Goal: Entertainment & Leisure: Consume media (video, audio)

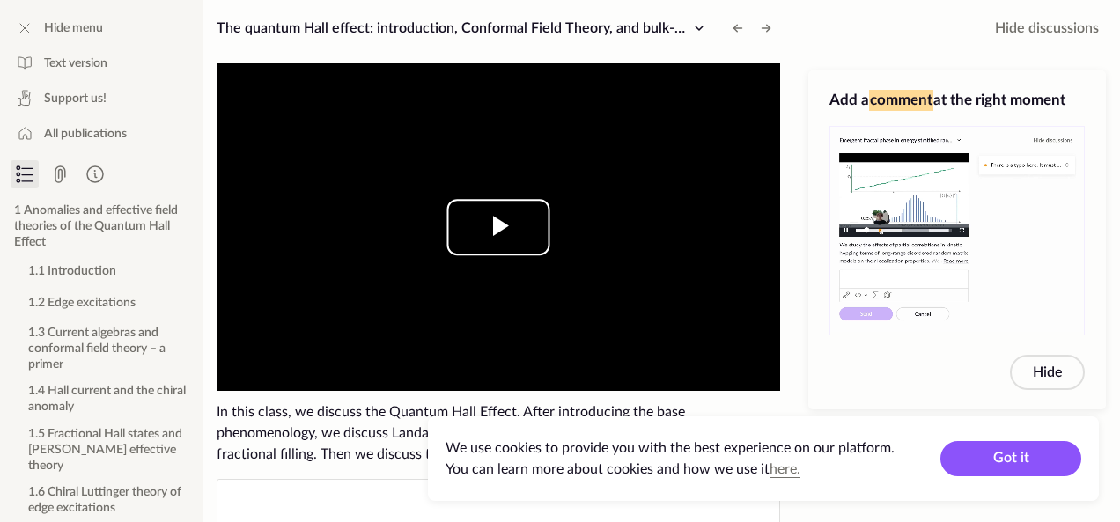
click at [498, 227] on span "Video Player" at bounding box center [498, 227] width 0 height 0
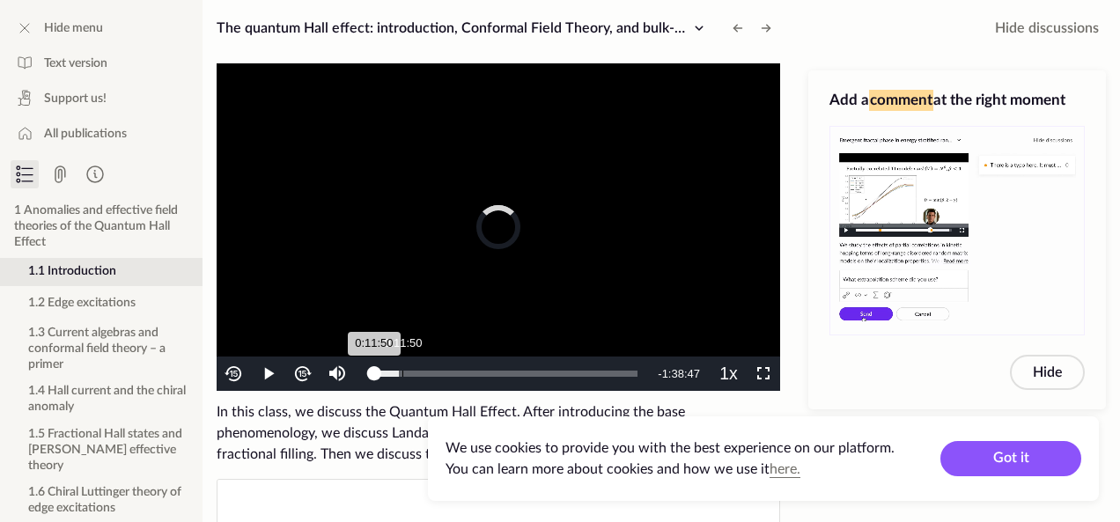
click at [402, 369] on div "Loaded : 9.30% 0:11:50 0:11:50" at bounding box center [505, 373] width 281 height 34
click at [438, 360] on div "Loaded : 18.13% 0:24:47 0:11:50" at bounding box center [505, 373] width 281 height 34
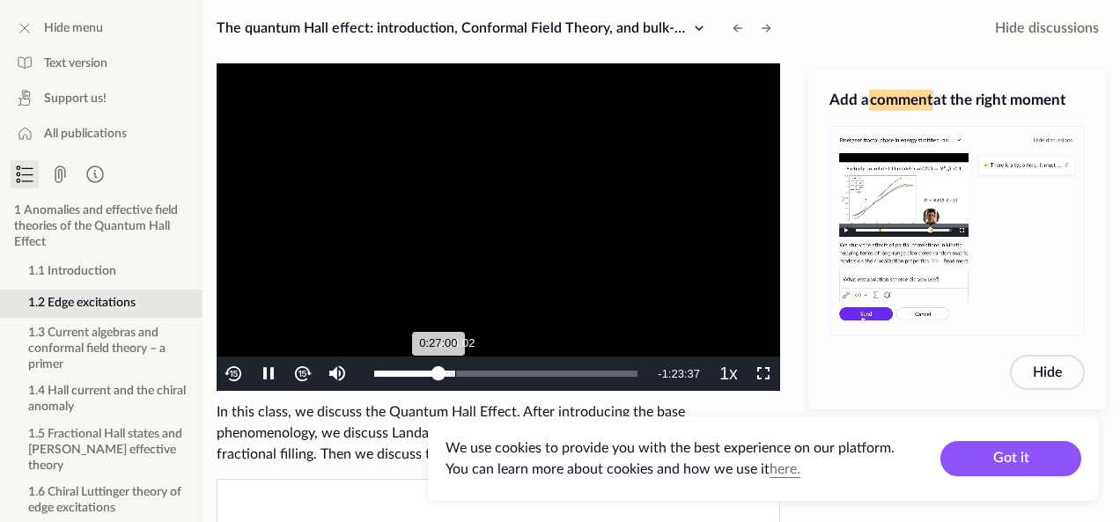
click at [465, 358] on div "Loaded : 30.65% 0:34:02 0:27:00" at bounding box center [505, 373] width 281 height 34
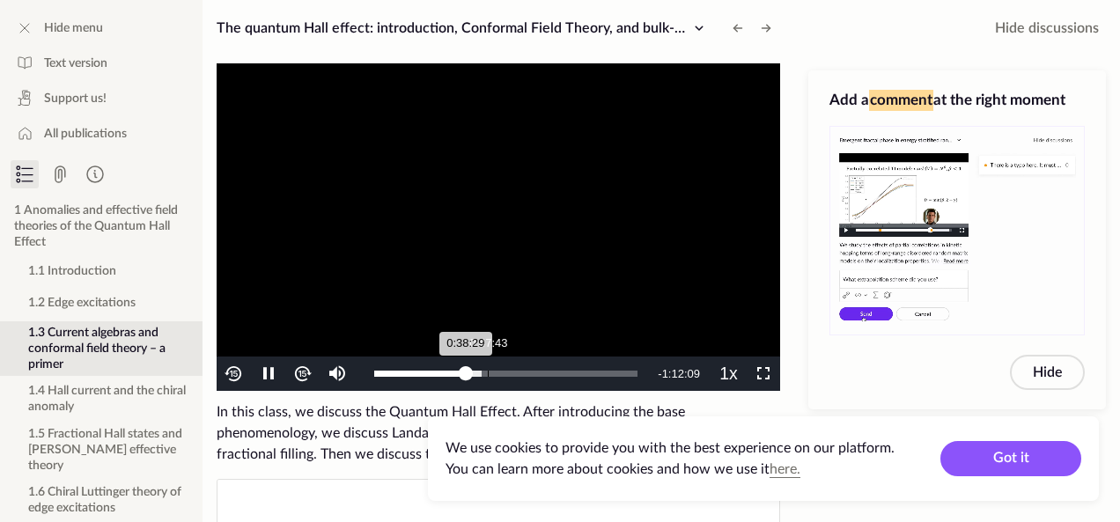
click at [488, 356] on div "Loaded : 40.82% 0:47:43 0:38:29" at bounding box center [505, 373] width 281 height 34
click at [508, 355] on video "To view this video please enable JavaScript, and consider upgrading to a web br…" at bounding box center [498, 226] width 563 height 327
click at [511, 368] on div "Loaded : 49.26% 0:57:43 0:47:44" at bounding box center [505, 373] width 281 height 34
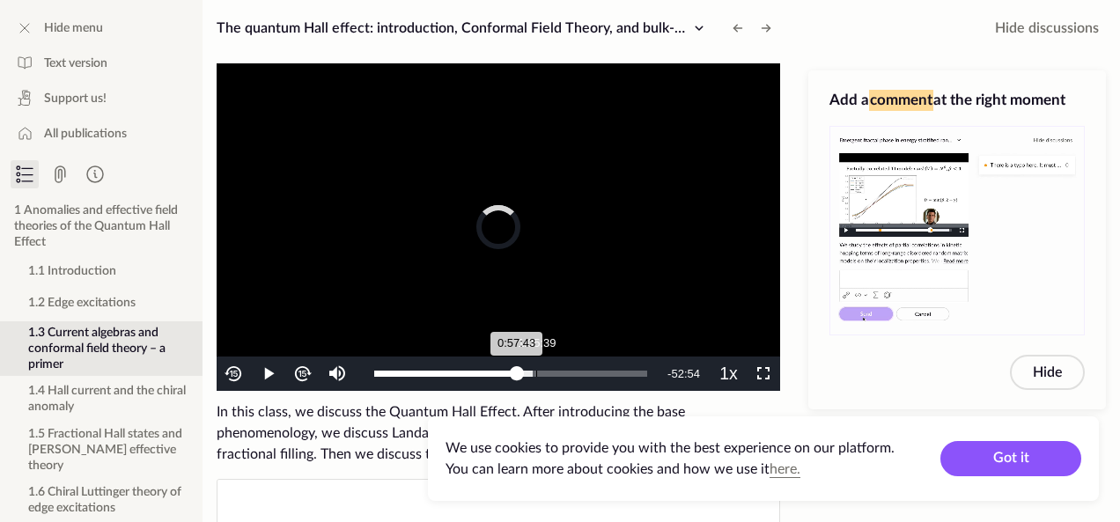
click at [537, 365] on div "Loaded : 58.00% 1:05:39 0:57:43" at bounding box center [510, 373] width 290 height 34
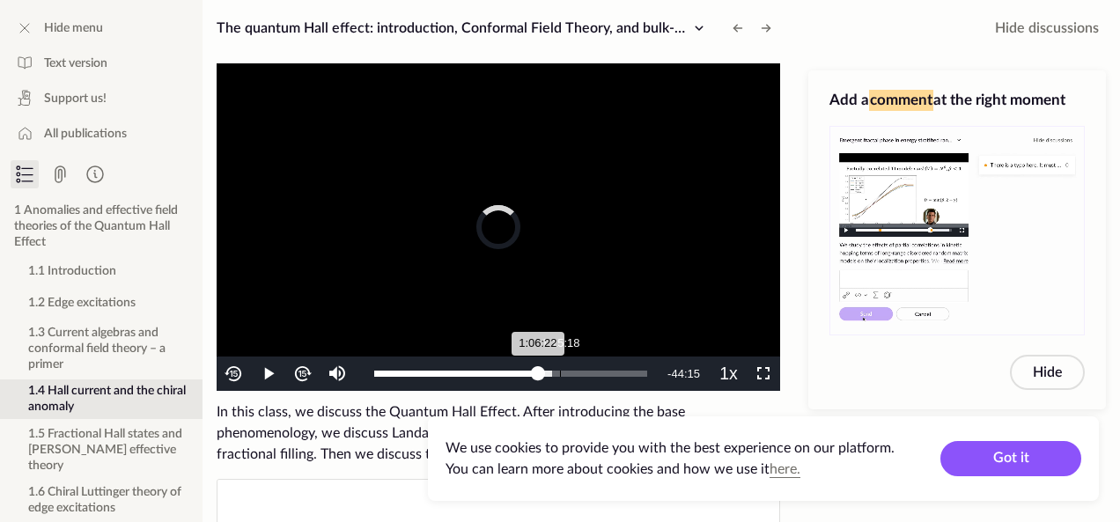
click at [560, 365] on div "Loaded : 65.17% 1:15:18 1:06:22" at bounding box center [510, 373] width 290 height 34
click at [581, 365] on div "Loaded : 72.35% 1:23:52 1:15:18" at bounding box center [510, 373] width 290 height 34
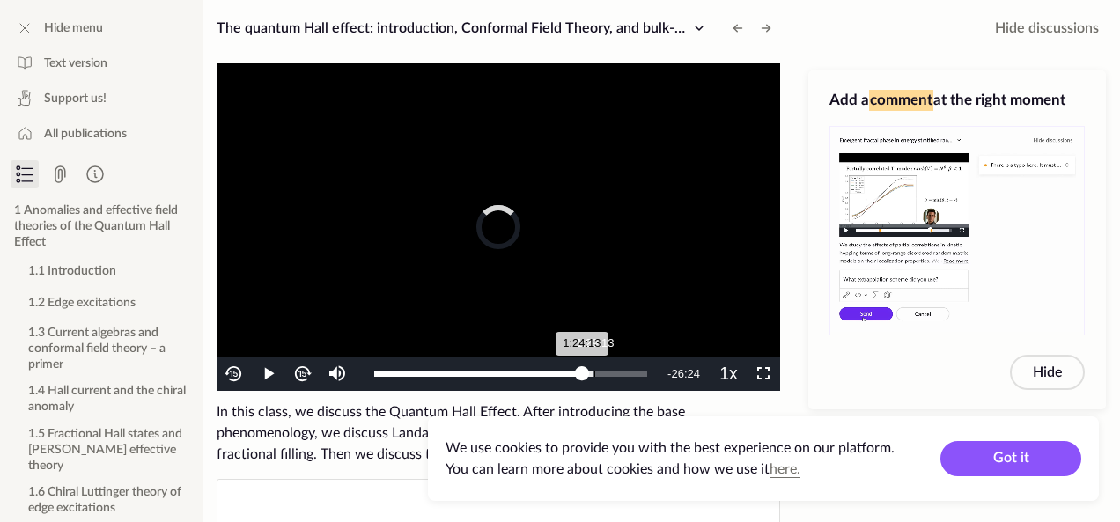
click at [594, 365] on div "Loaded : 80.01% 1:29:13 1:24:13" at bounding box center [510, 373] width 290 height 34
click at [613, 365] on div "Loaded : 84.36% 1:36:00 1:29:13" at bounding box center [510, 373] width 290 height 34
click at [631, 364] on div "Loaded : 91.29% 1:37:04 1:37:04" at bounding box center [510, 373] width 290 height 34
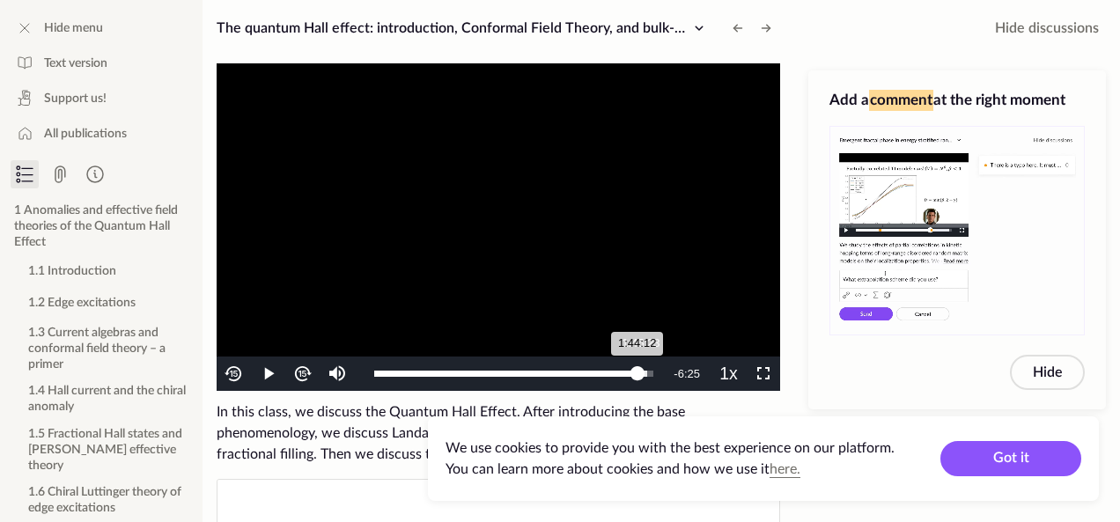
click at [637, 371] on div "1:44:12" at bounding box center [505, 374] width 263 height 6
click at [609, 230] on video "To view this video please enable JavaScript, and consider upgrading to a web br…" at bounding box center [498, 226] width 563 height 327
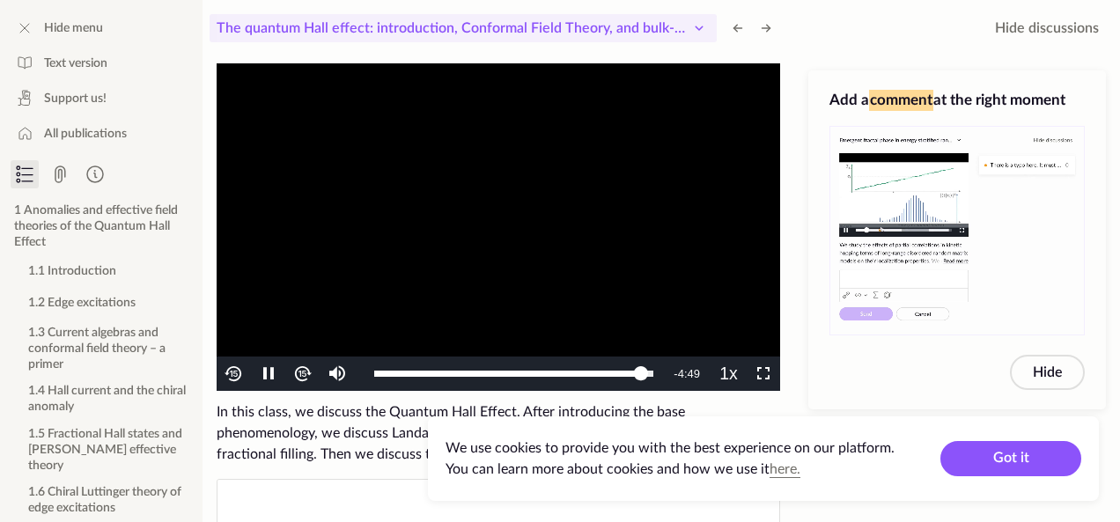
click at [483, 41] on button "The quantum Hall effect: introduction, Conformal Field Theory, and bulk-boundar…" at bounding box center [462, 28] width 507 height 28
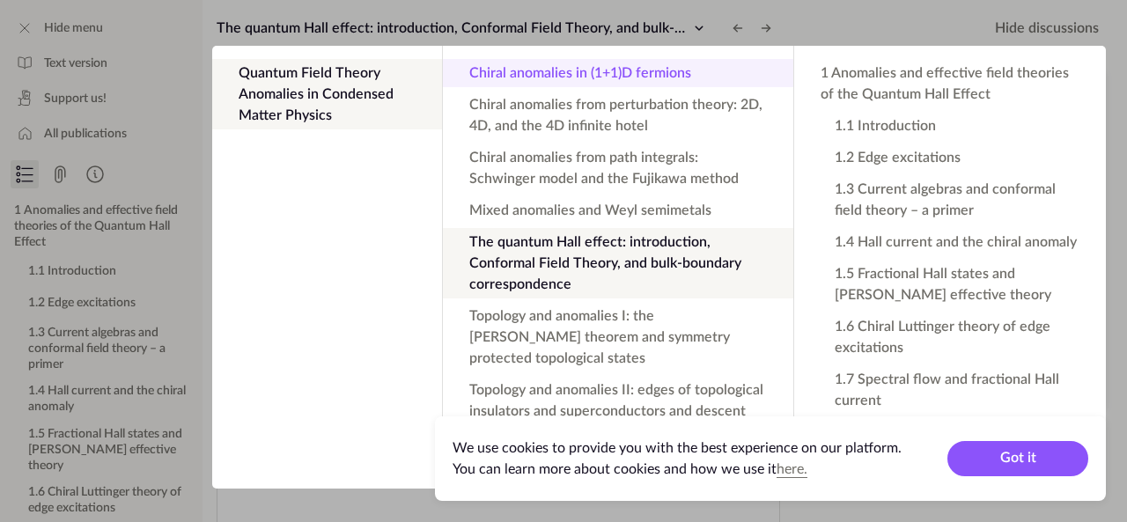
click at [642, 73] on button "Chiral anomalies in (1+1)D fermions" at bounding box center [618, 73] width 350 height 28
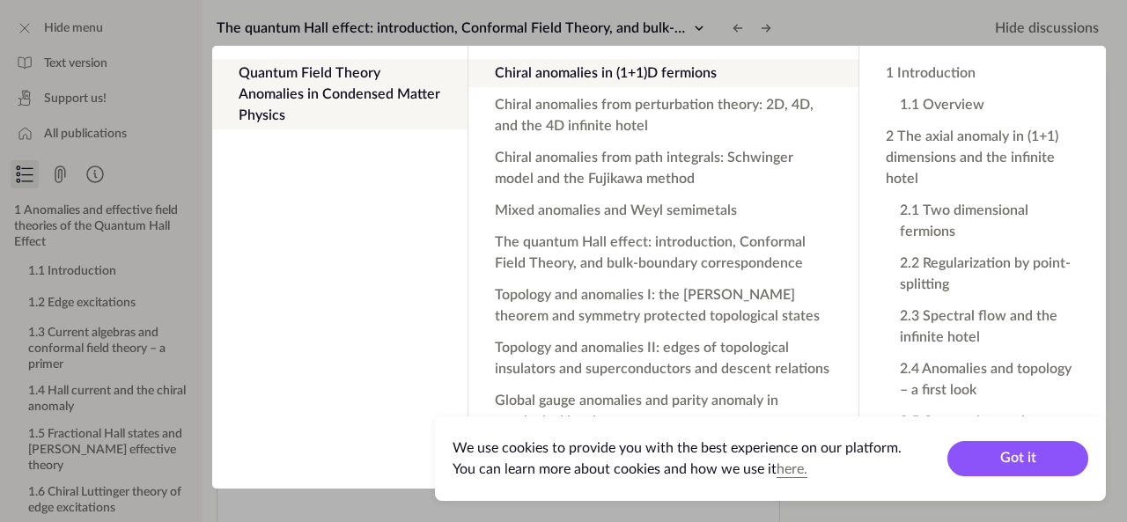
click at [315, 101] on button "Quantum Field Theory Anomalies in Condensed Matter Physics" at bounding box center [339, 94] width 255 height 70
click at [187, 129] on app-backdrop at bounding box center [563, 261] width 1127 height 522
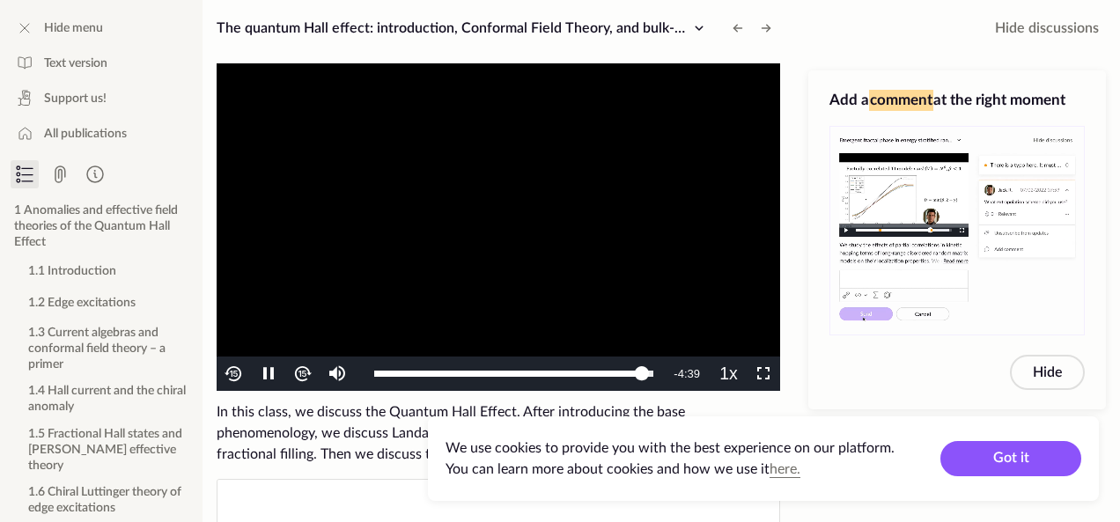
click at [350, 278] on video "To view this video please enable JavaScript, and consider upgrading to a web br…" at bounding box center [498, 226] width 563 height 327
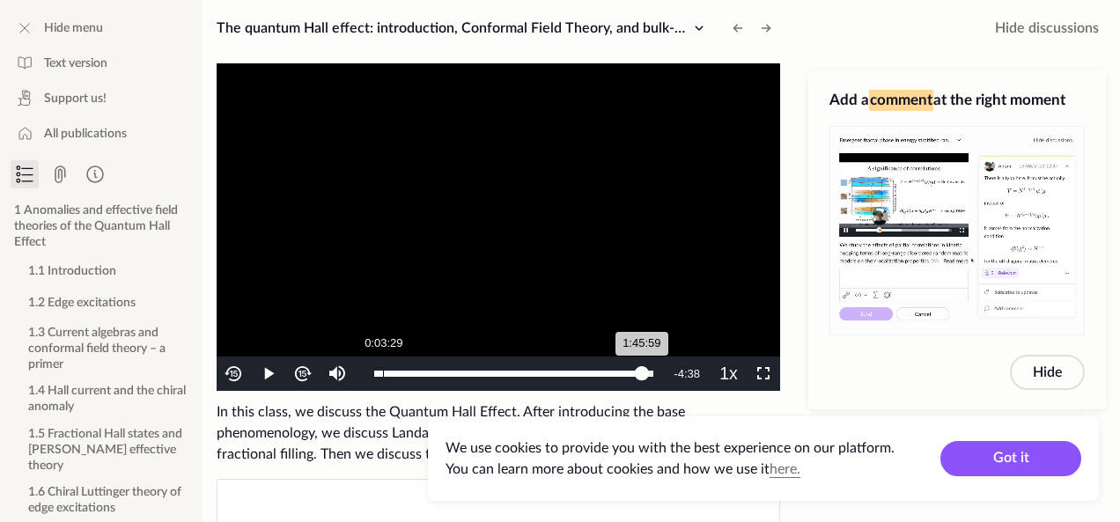
click at [383, 381] on div "Loaded : 100.00% 0:03:29 1:45:59" at bounding box center [513, 373] width 297 height 34
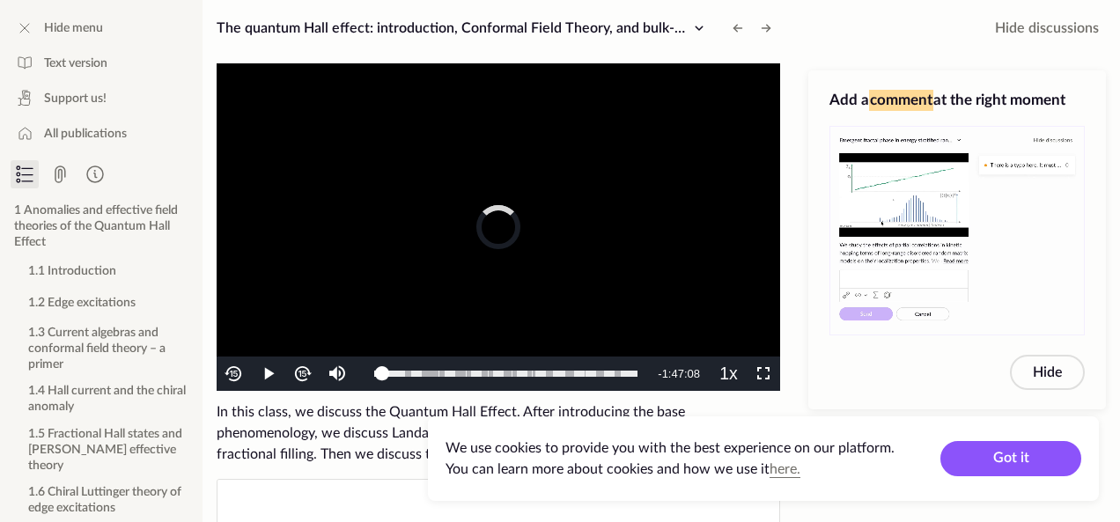
drag, startPoint x: 383, startPoint y: 381, endPoint x: 269, endPoint y: 383, distance: 113.6
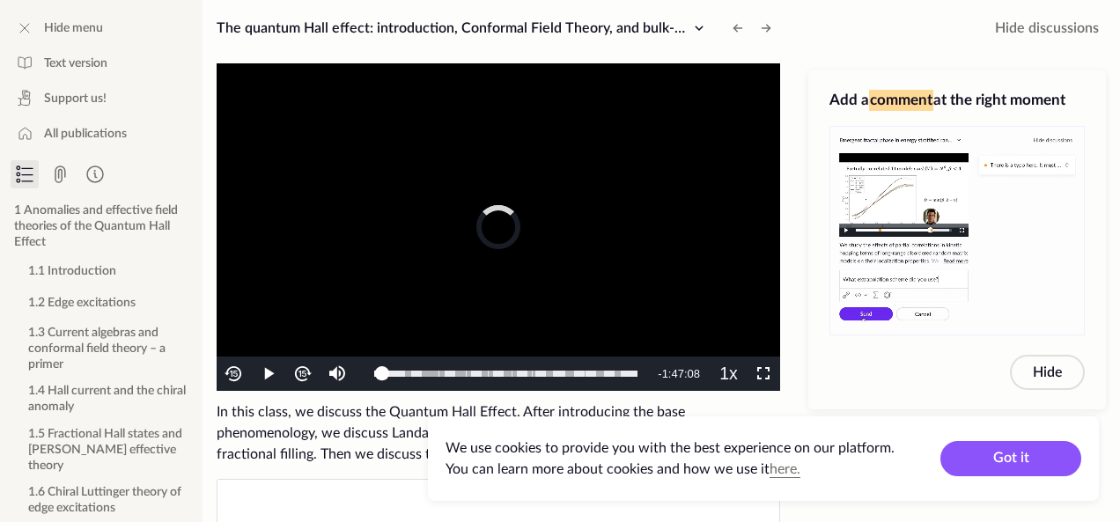
click at [281, 380] on div "Play Mute Current Time 3:29 / Duration 1:50:37 Loaded : 100.00% 0:03:29 0:03:29…" at bounding box center [498, 373] width 563 height 34
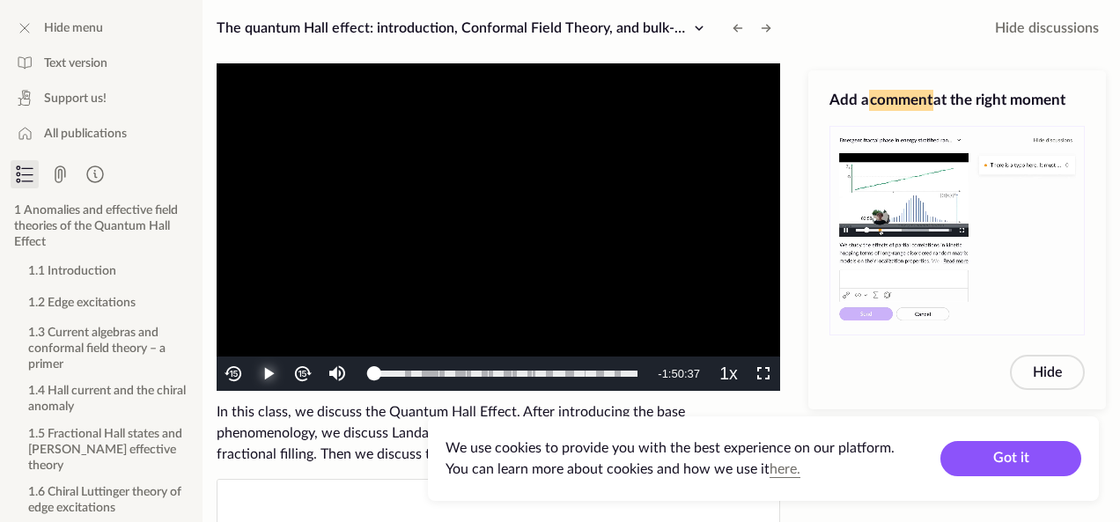
click at [268, 374] on span "Video Player" at bounding box center [268, 374] width 0 height 0
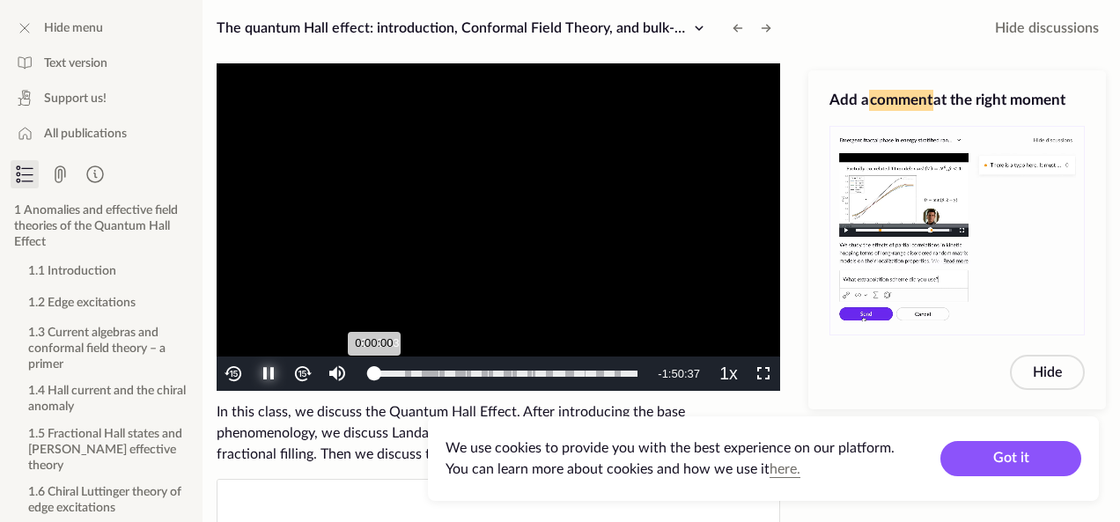
click at [374, 371] on div "0:00:00" at bounding box center [374, 374] width 0 height 6
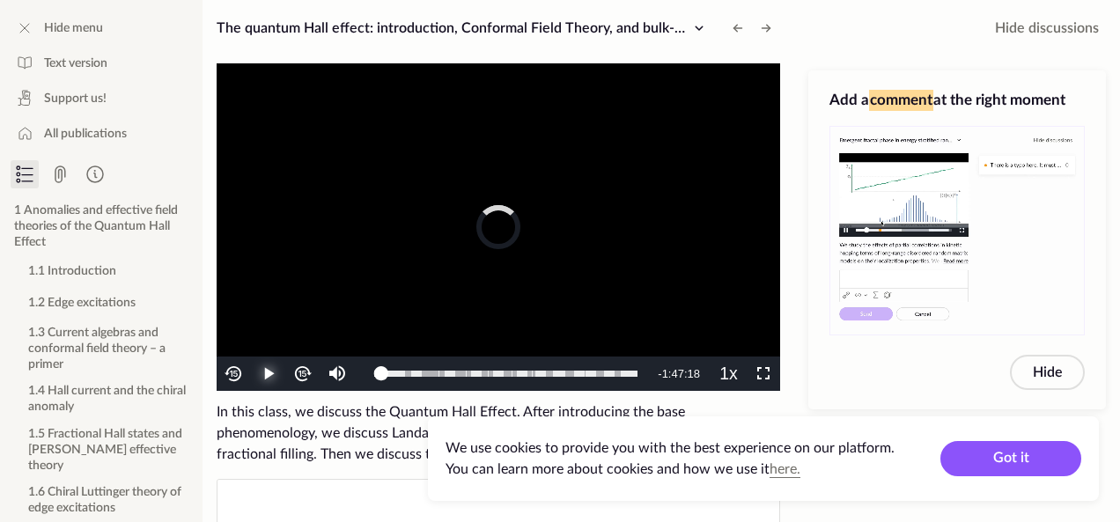
drag, startPoint x: 382, startPoint y: 377, endPoint x: 324, endPoint y: 379, distance: 58.2
click at [348, 378] on div "Play Mute Current Time 3:00 / Duration 1:50:37 Loaded : 100.00% 0:00:00 0:03:19…" at bounding box center [498, 373] width 563 height 34
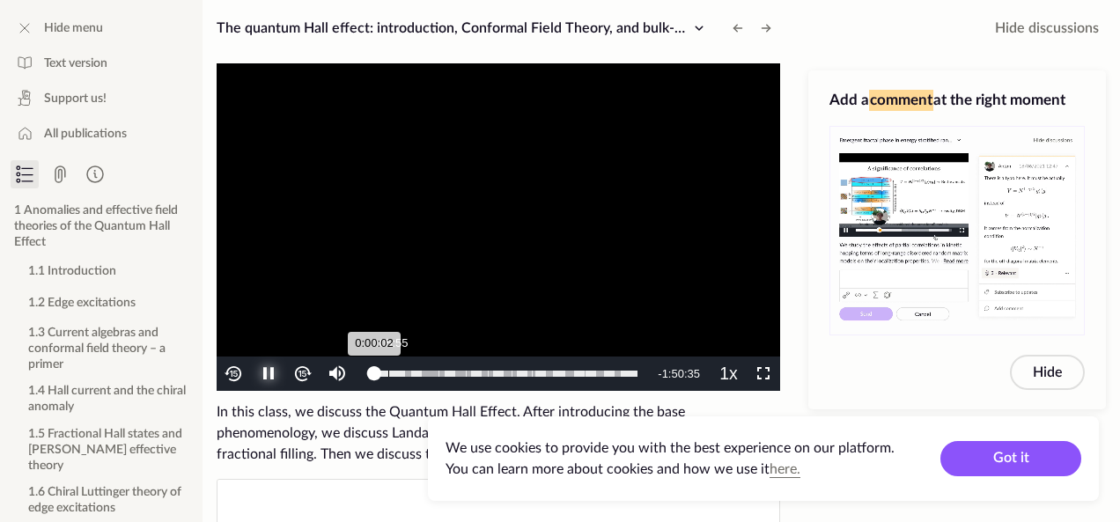
click at [388, 365] on div "Loaded : 100.00% 0:05:55 0:00:02" at bounding box center [505, 373] width 281 height 34
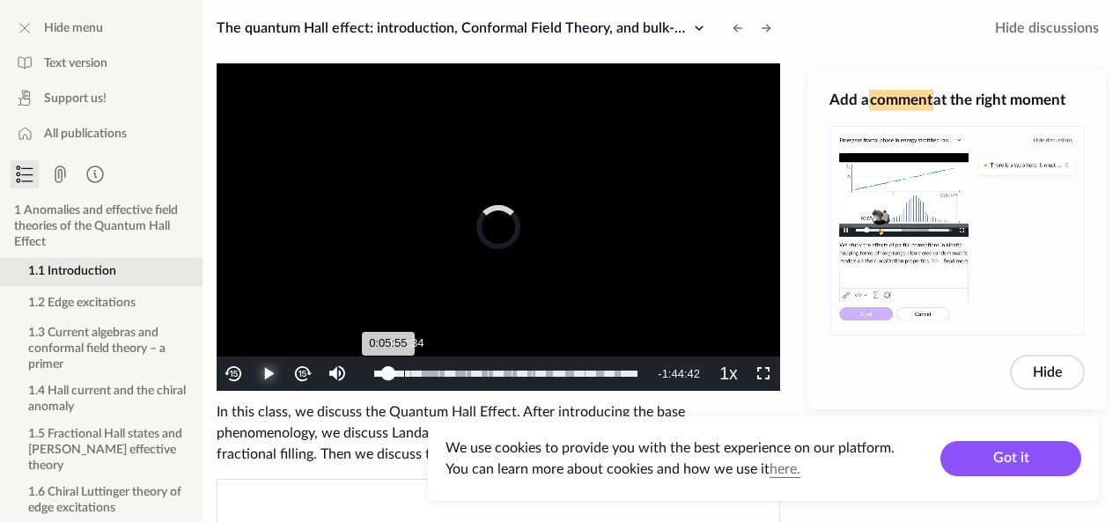
click at [406, 362] on div "Loaded : 100.00% 0:12:34 0:05:55" at bounding box center [505, 373] width 281 height 34
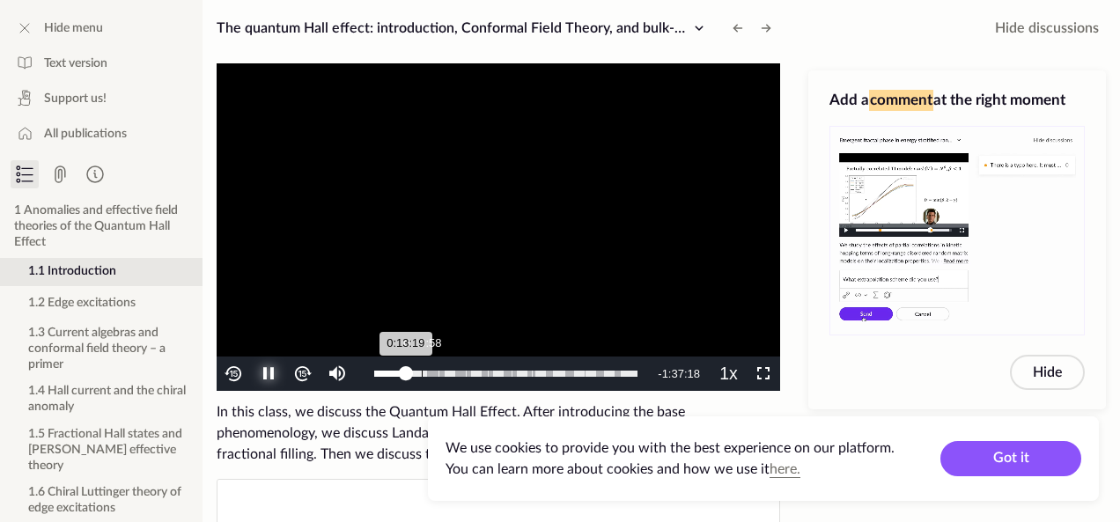
click at [422, 361] on div "Loaded : 100.00% 0:19:58 0:13:19" at bounding box center [505, 373] width 281 height 34
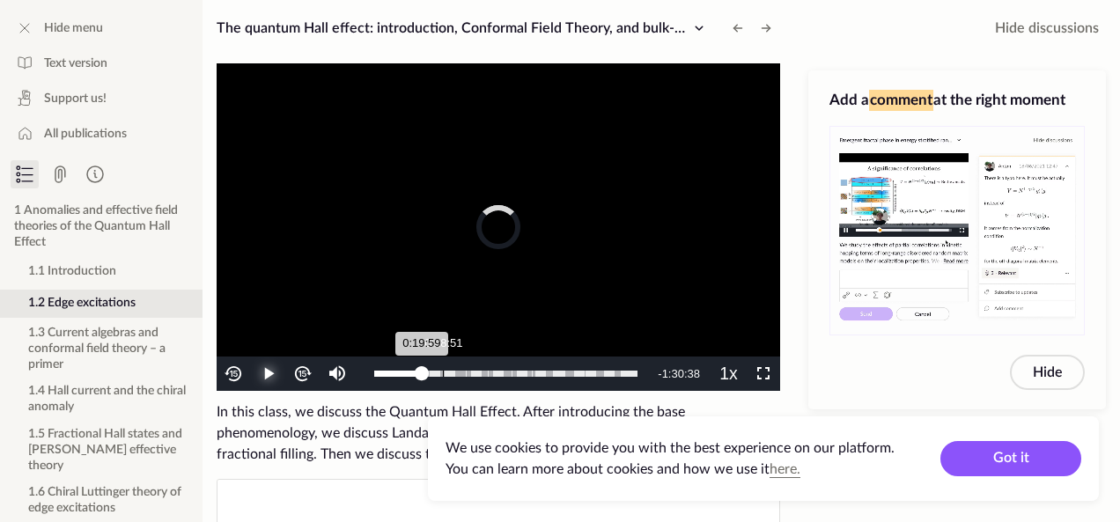
click at [443, 360] on div "Loaded : 100.00% 0:28:51 0:19:59" at bounding box center [505, 373] width 281 height 34
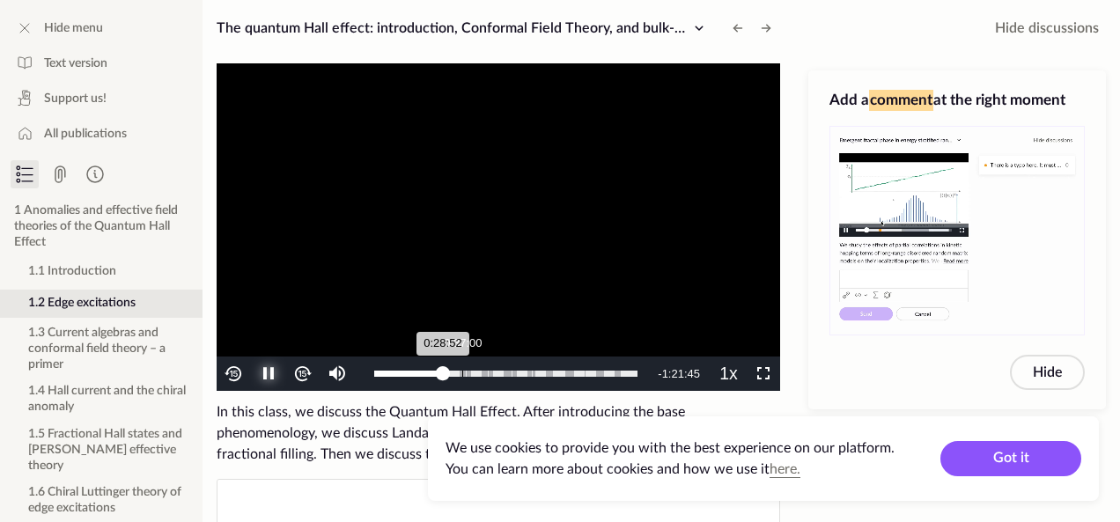
click at [461, 358] on div "Loaded : 100.00% 0:37:00 0:28:52" at bounding box center [505, 373] width 281 height 34
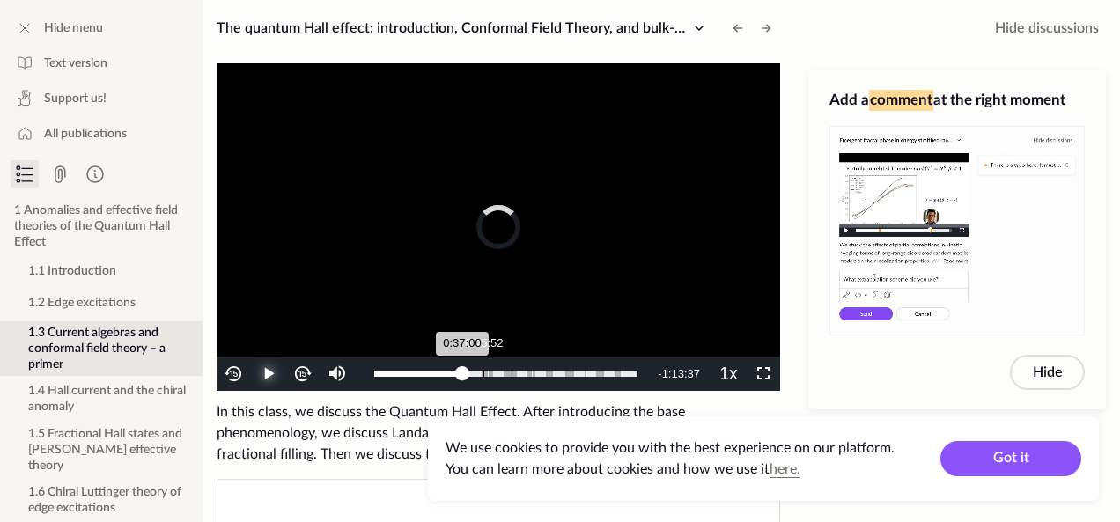
click at [482, 362] on div "Loaded : 100.00% 0:45:52 0:37:00" at bounding box center [505, 373] width 281 height 34
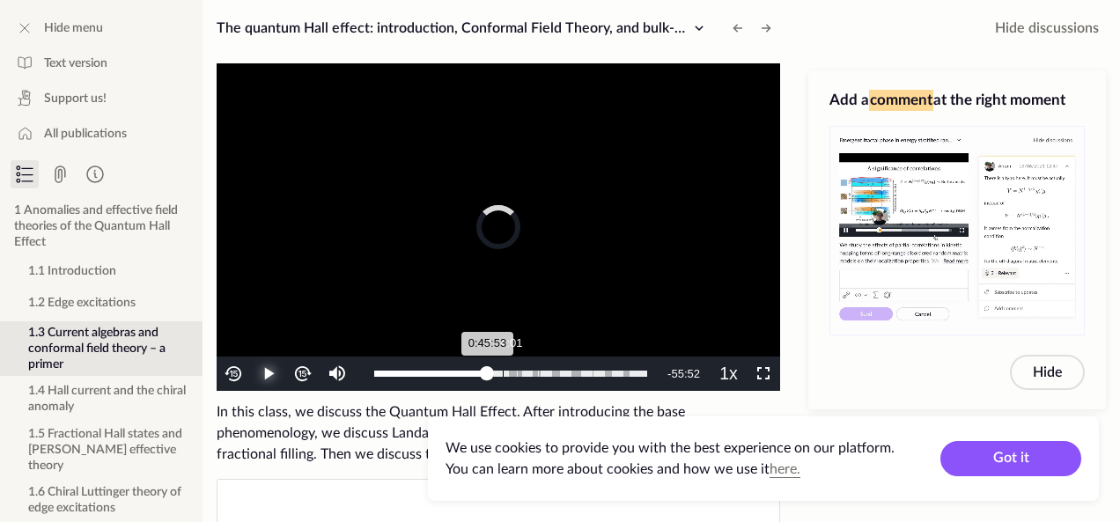
click at [503, 365] on div "Loaded : 100.00% 0:54:01 0:45:53" at bounding box center [510, 373] width 290 height 34
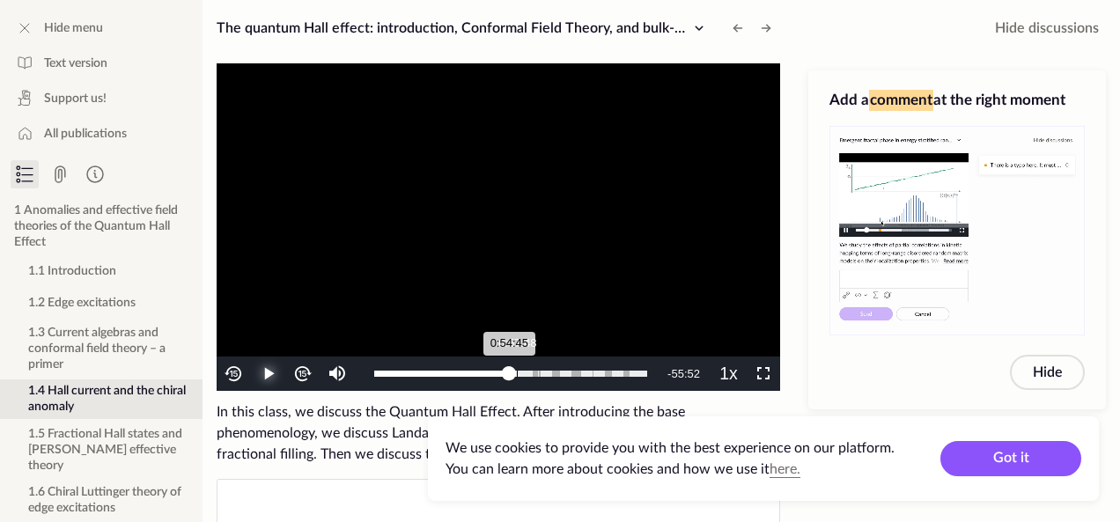
click at [510, 371] on div "0:54:45" at bounding box center [442, 374] width 136 height 6
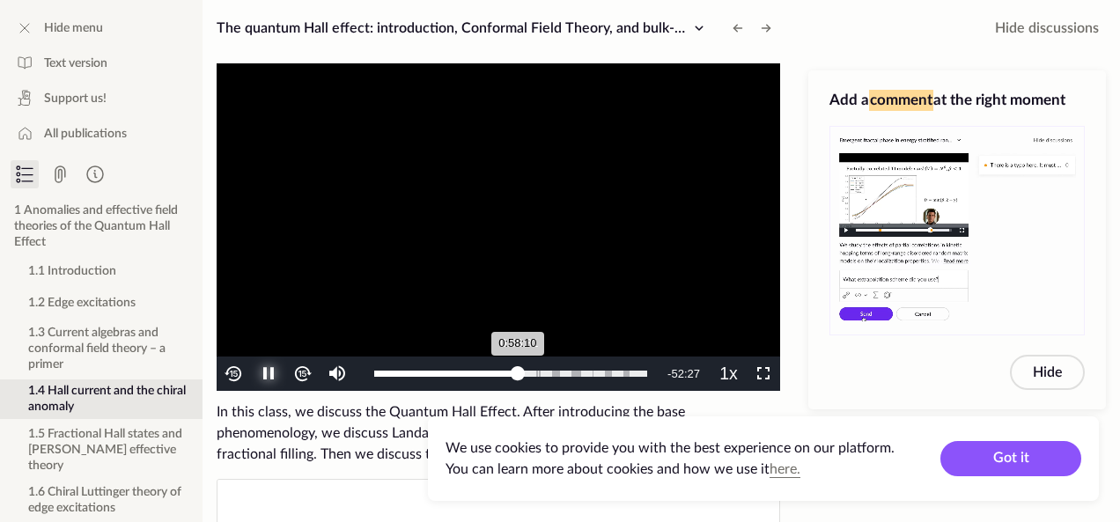
click at [530, 365] on div "Loaded : 100.00% 0:58:31 0:58:10" at bounding box center [510, 373] width 290 height 34
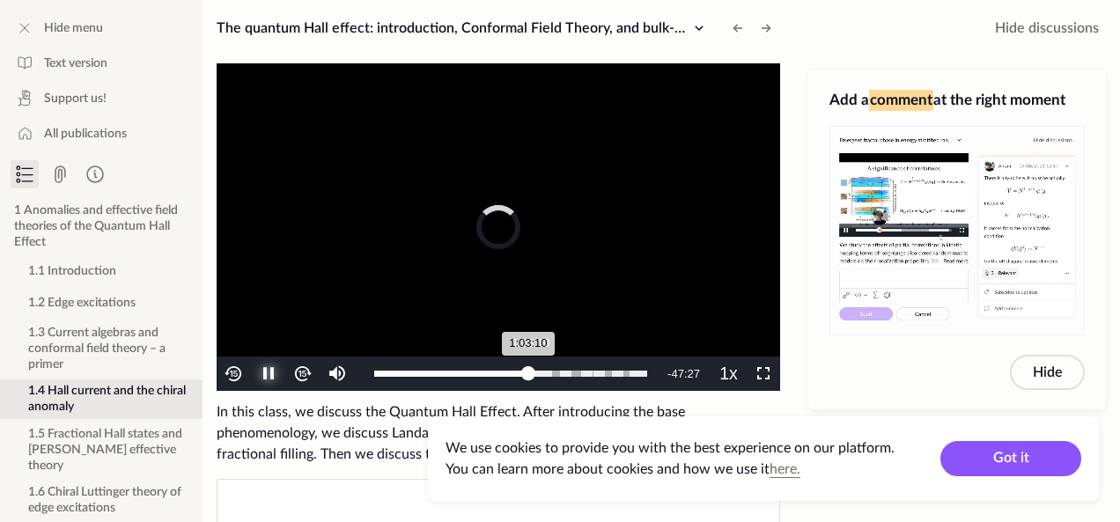
click at [542, 365] on div "Loaded : 100.00% 1:03:10 1:03:10" at bounding box center [510, 373] width 290 height 34
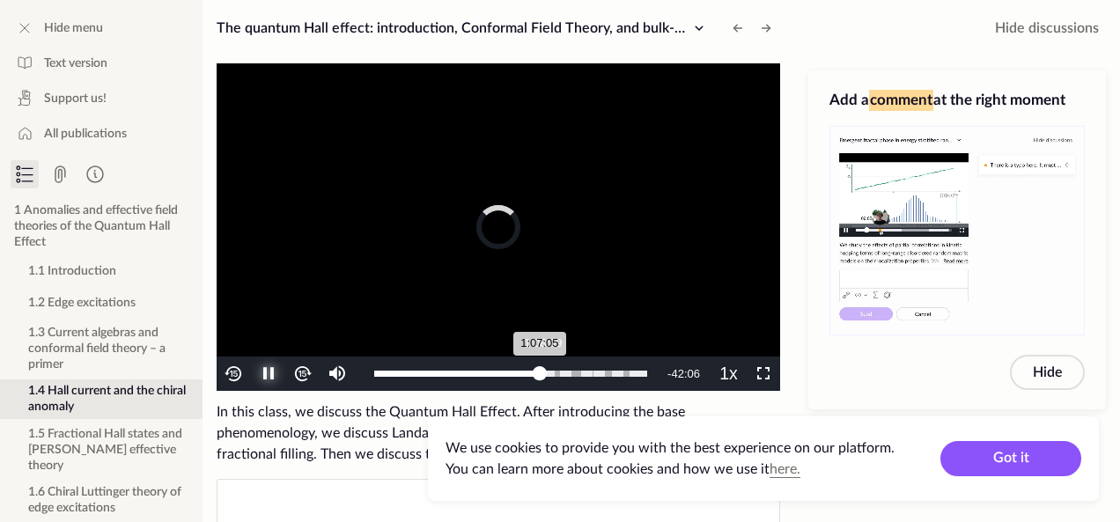
click at [552, 365] on div "Loaded : 100.00% 1:08:09 1:07:05" at bounding box center [510, 373] width 290 height 34
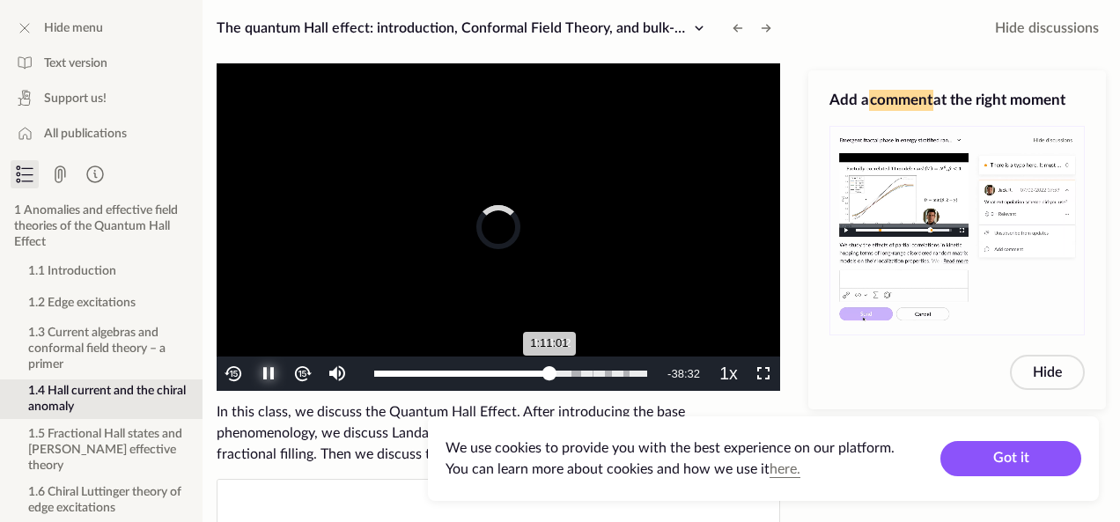
click at [549, 371] on div "1:11:01" at bounding box center [461, 374] width 175 height 6
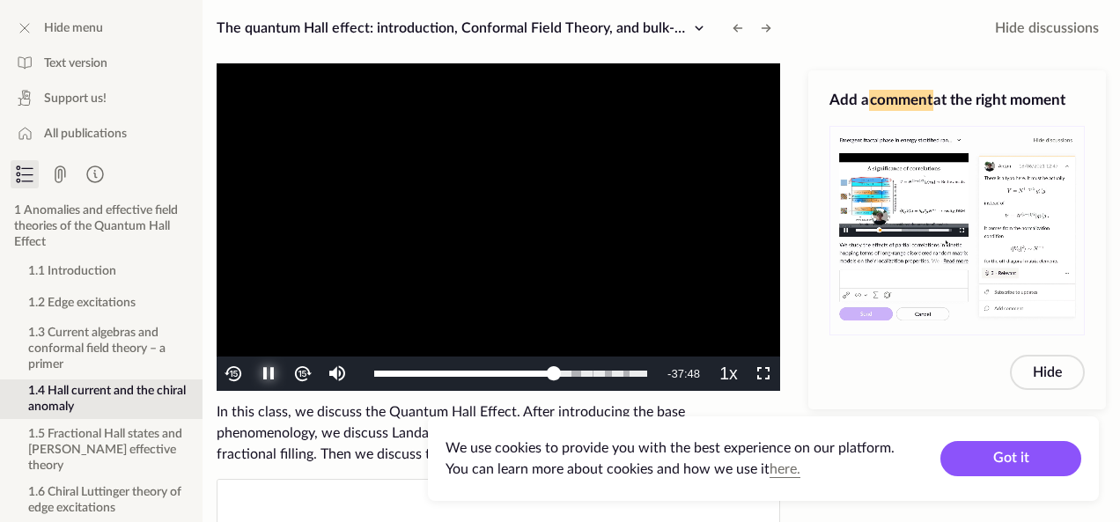
click at [268, 374] on span "Video Player" at bounding box center [268, 374] width 0 height 0
